Goal: Transaction & Acquisition: Purchase product/service

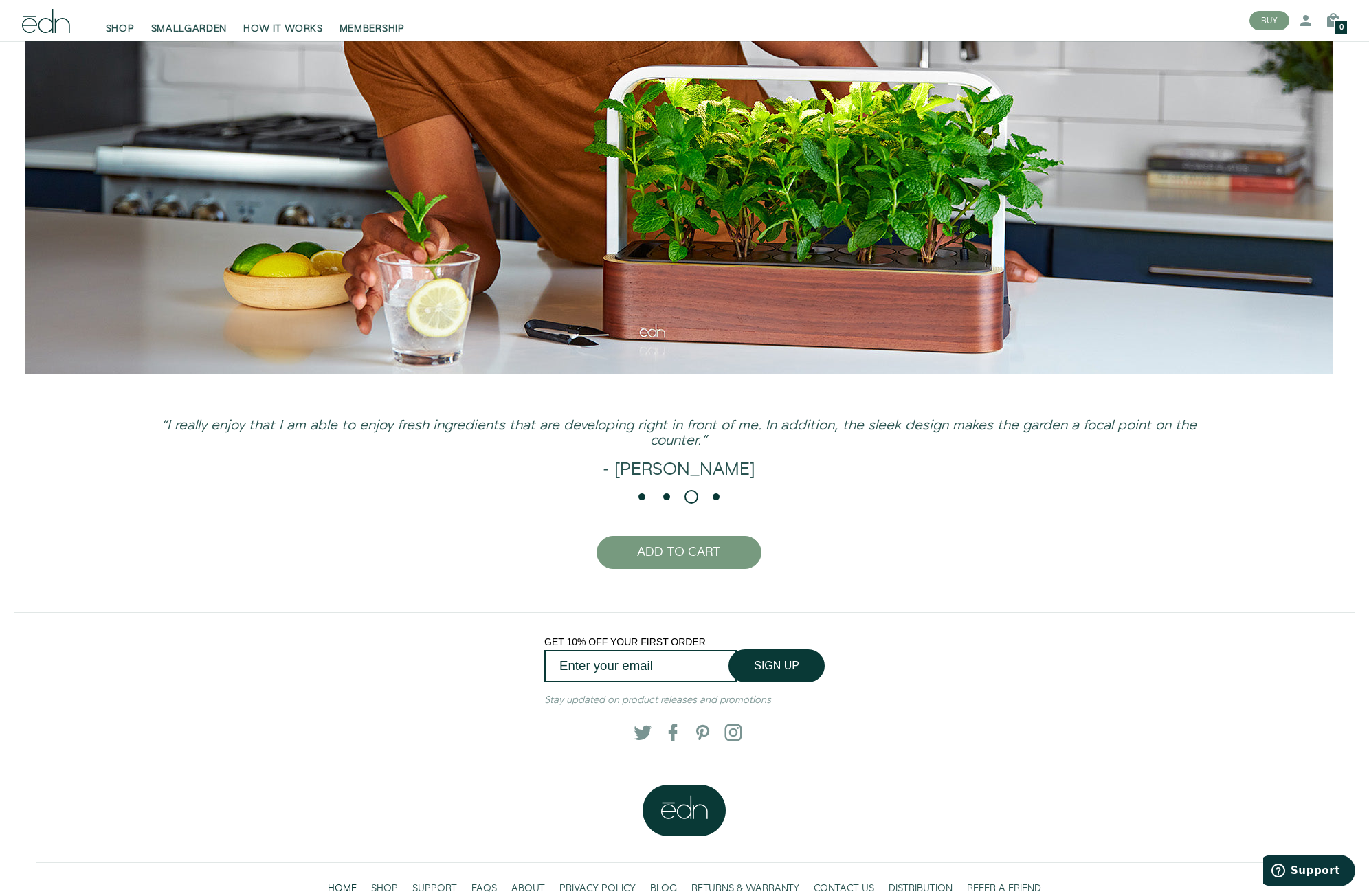
scroll to position [3716, 0]
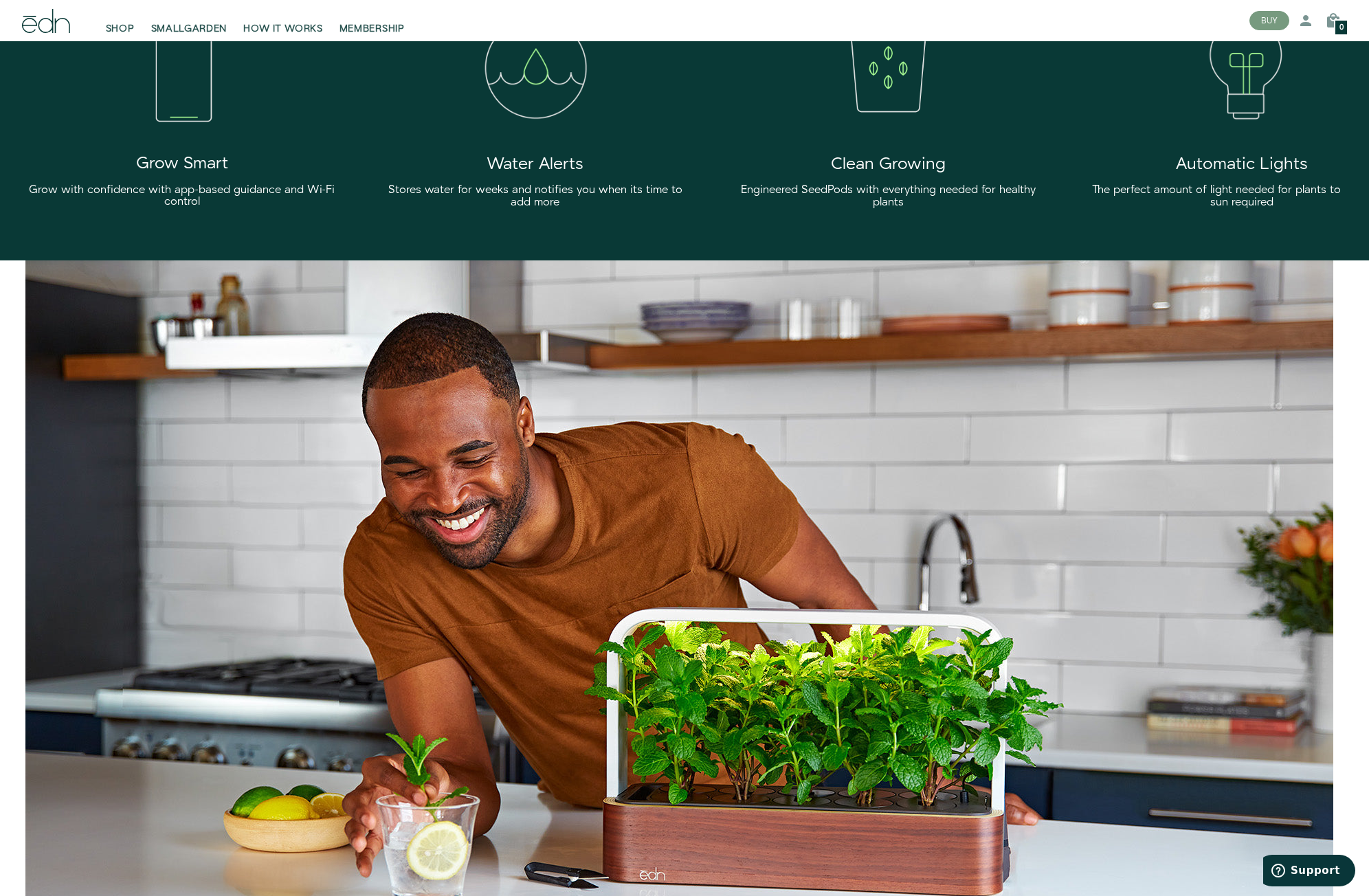
scroll to position [2891, 0]
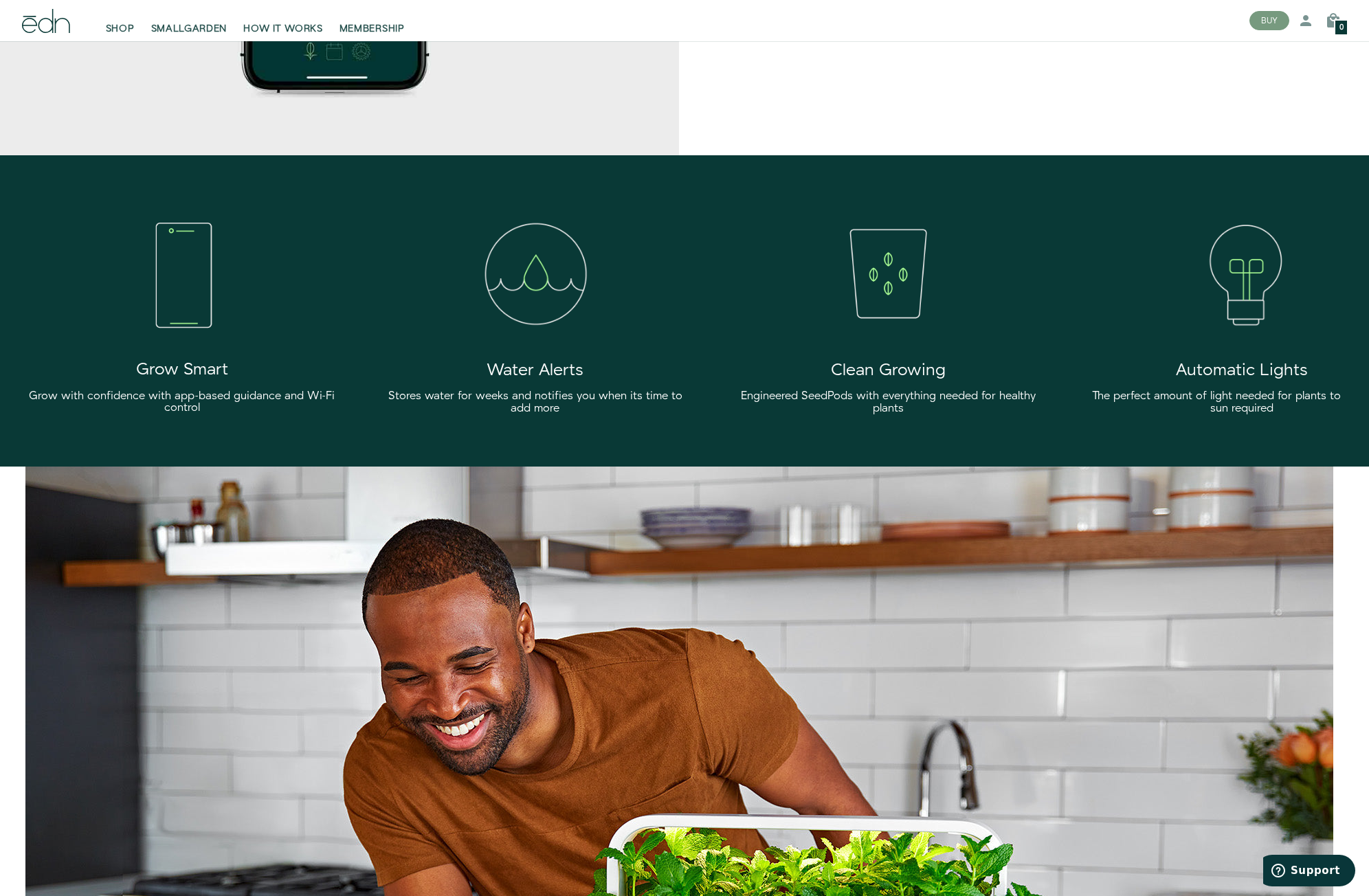
click at [1243, 331] on img at bounding box center [1241, 273] width 154 height 154
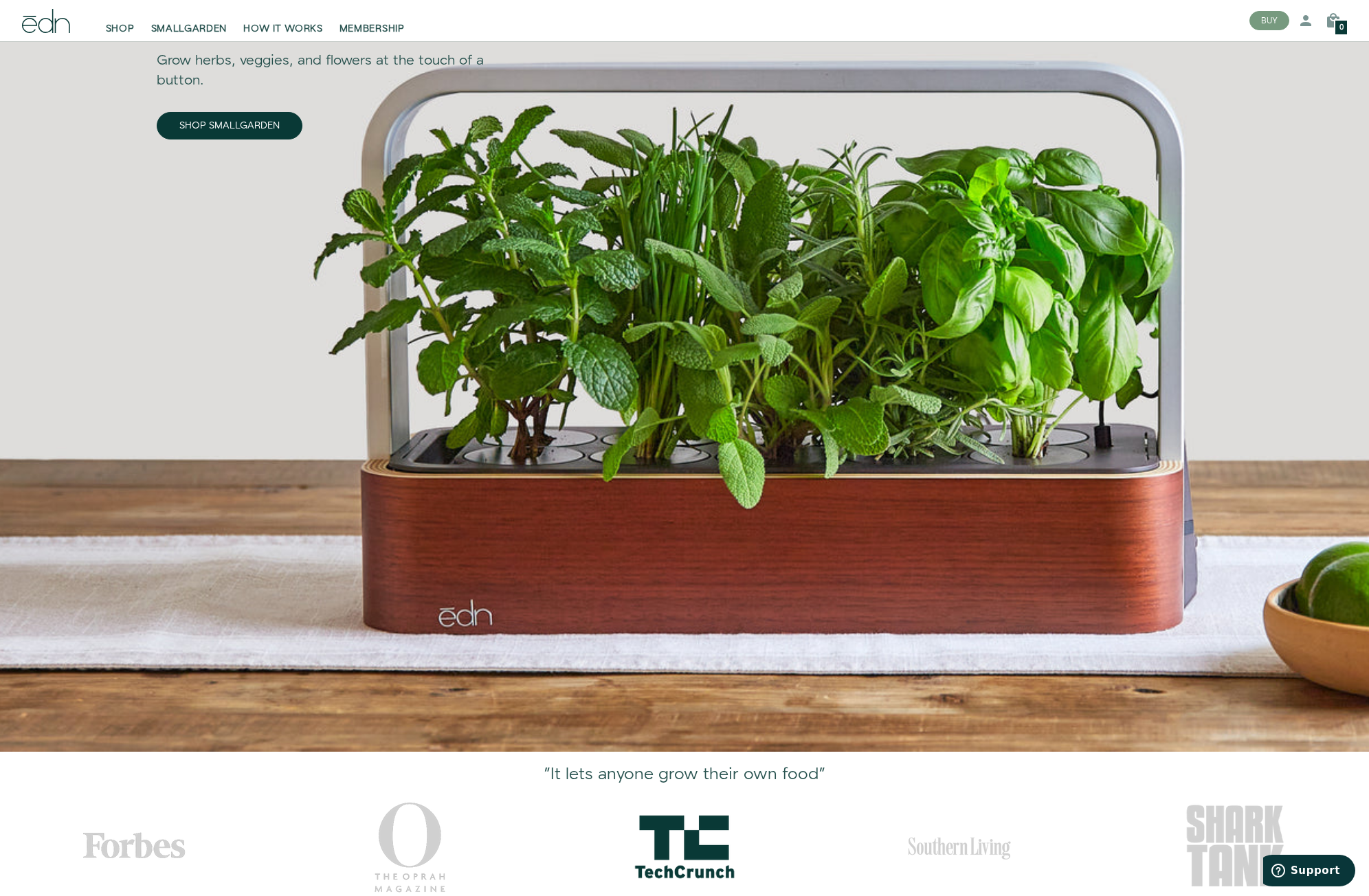
scroll to position [0, 0]
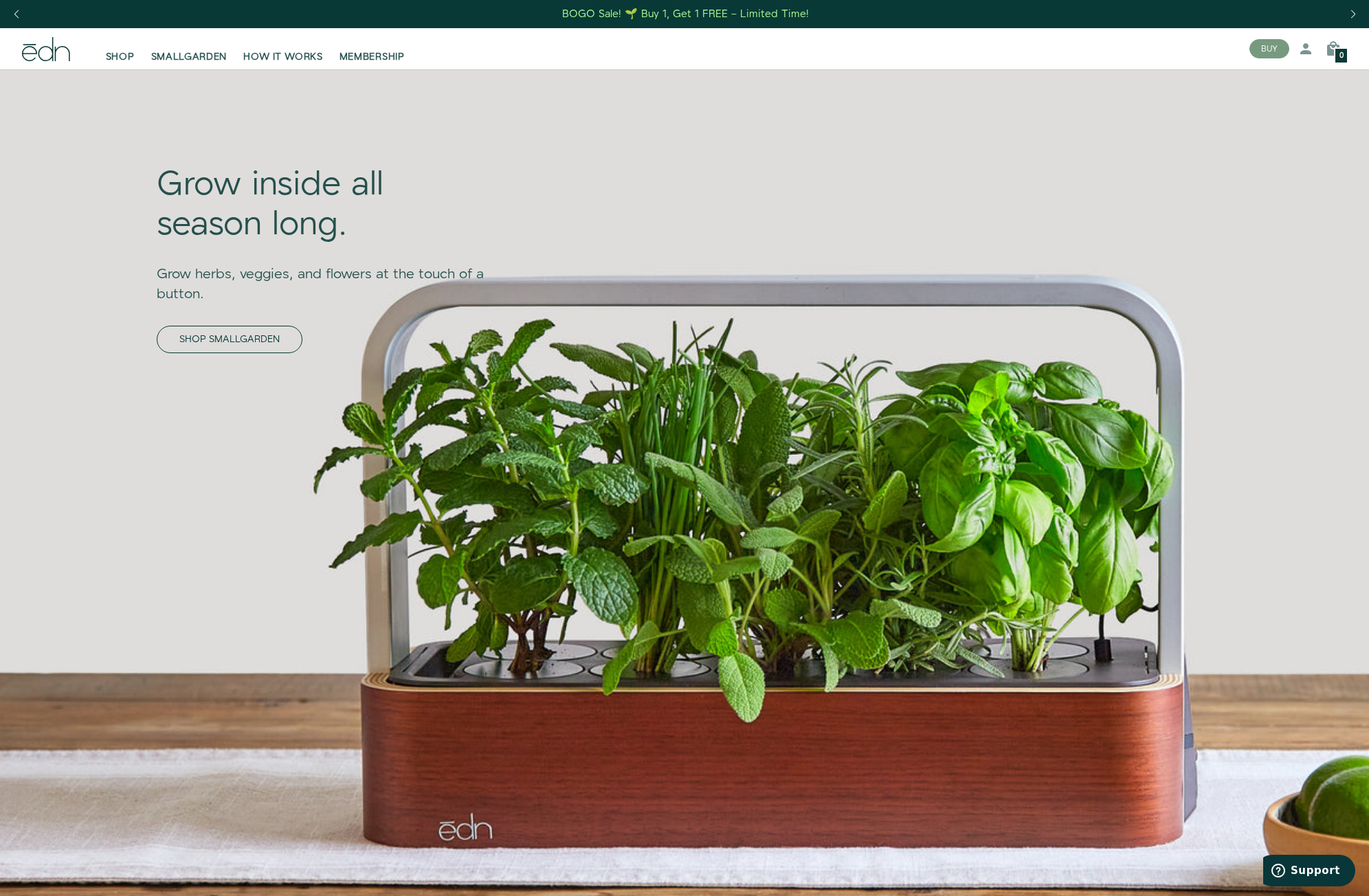
click at [263, 341] on link "SHOP SMALLGARDEN" at bounding box center [230, 339] width 146 height 27
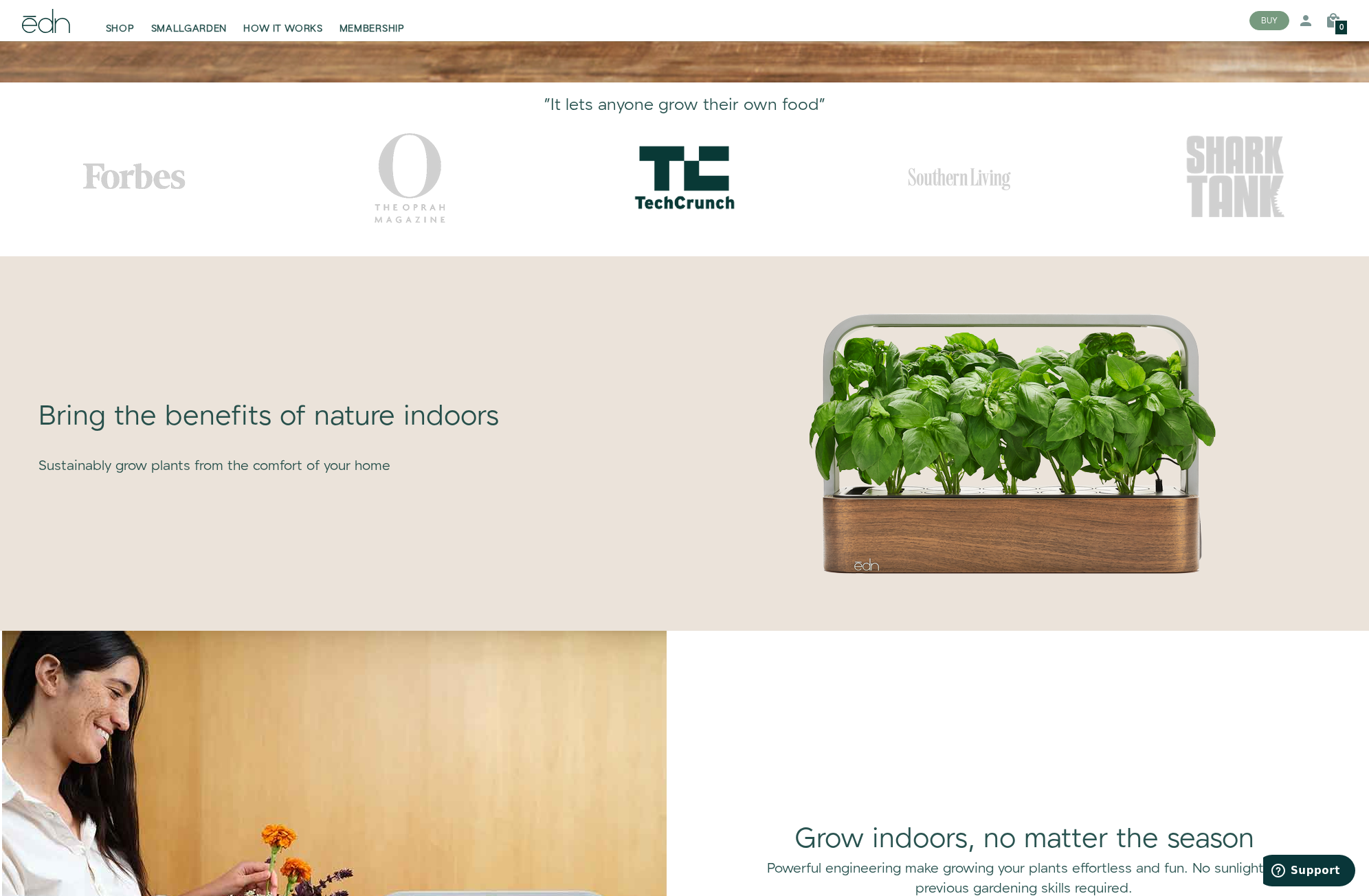
scroll to position [1237, 0]
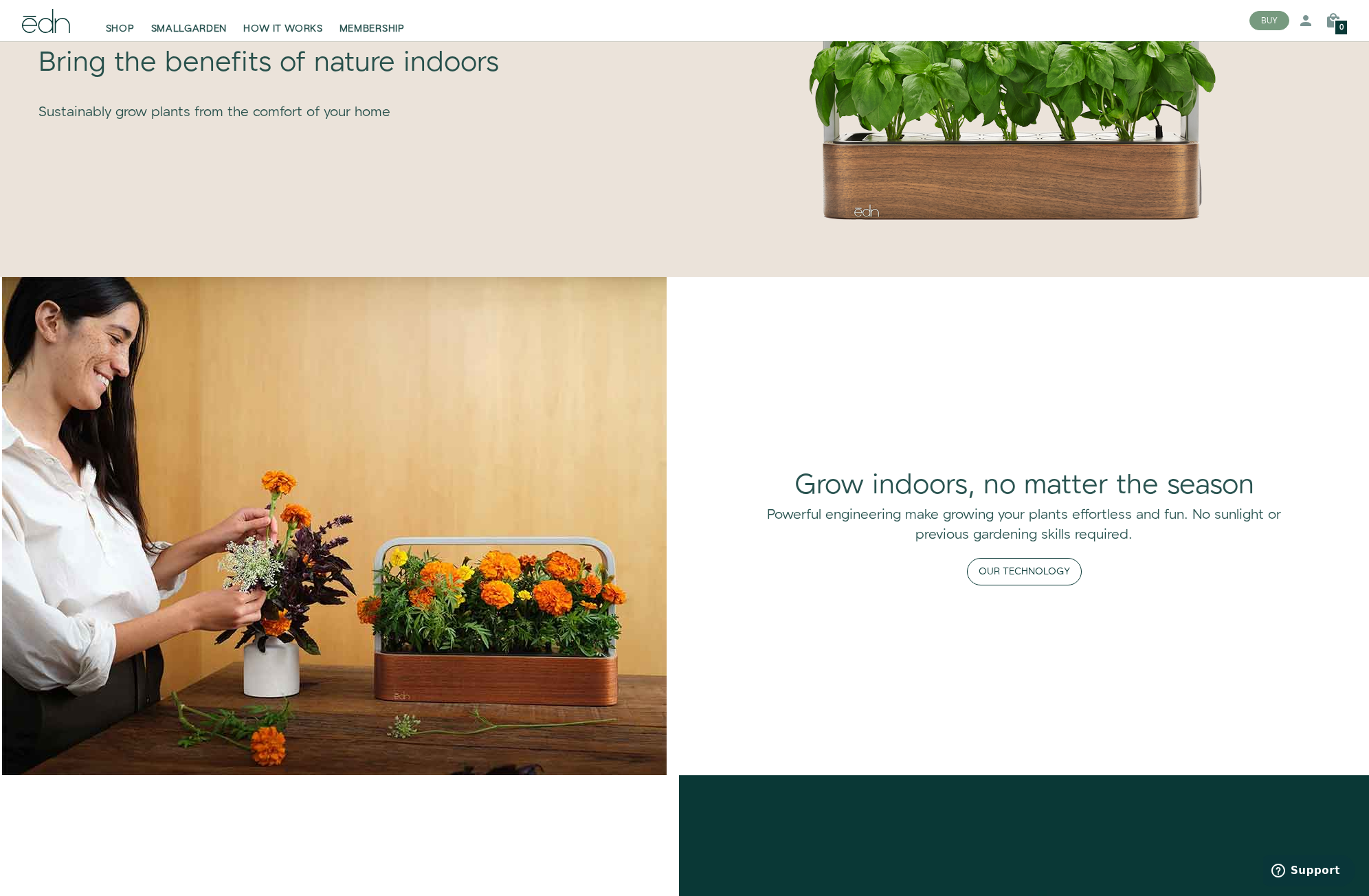
click at [1004, 574] on button "Our Technology" at bounding box center [1024, 571] width 114 height 27
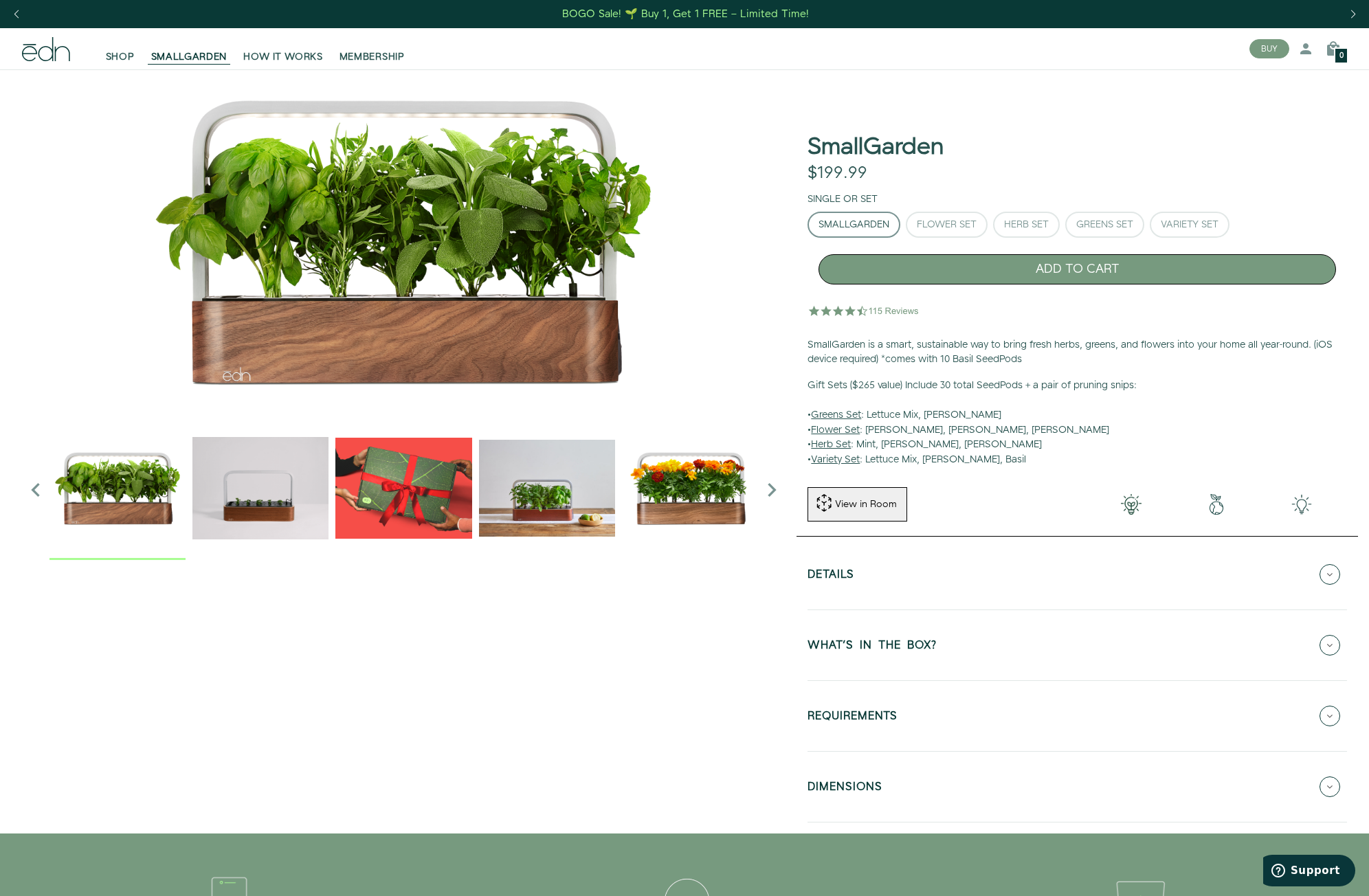
click at [1046, 272] on button "ADD TO CART" at bounding box center [1077, 269] width 517 height 30
